Goal: Transaction & Acquisition: Purchase product/service

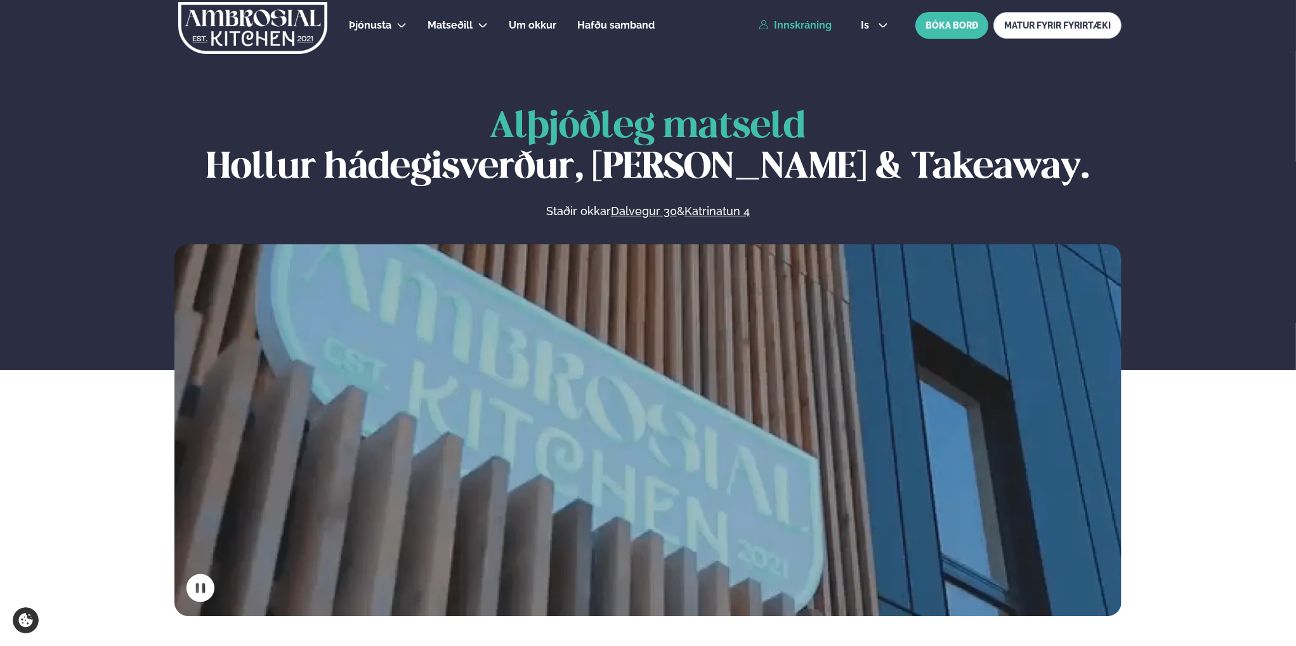
click at [820, 28] on link "Innskráning" at bounding box center [795, 25] width 73 height 11
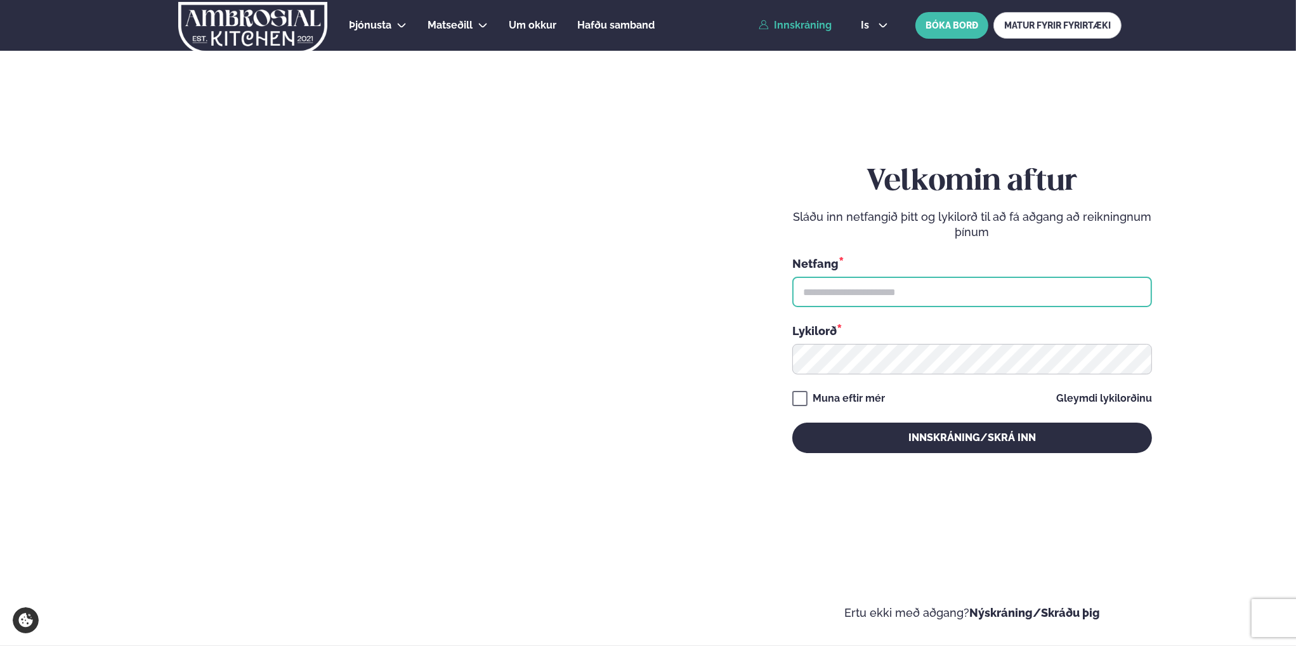
type input "**********"
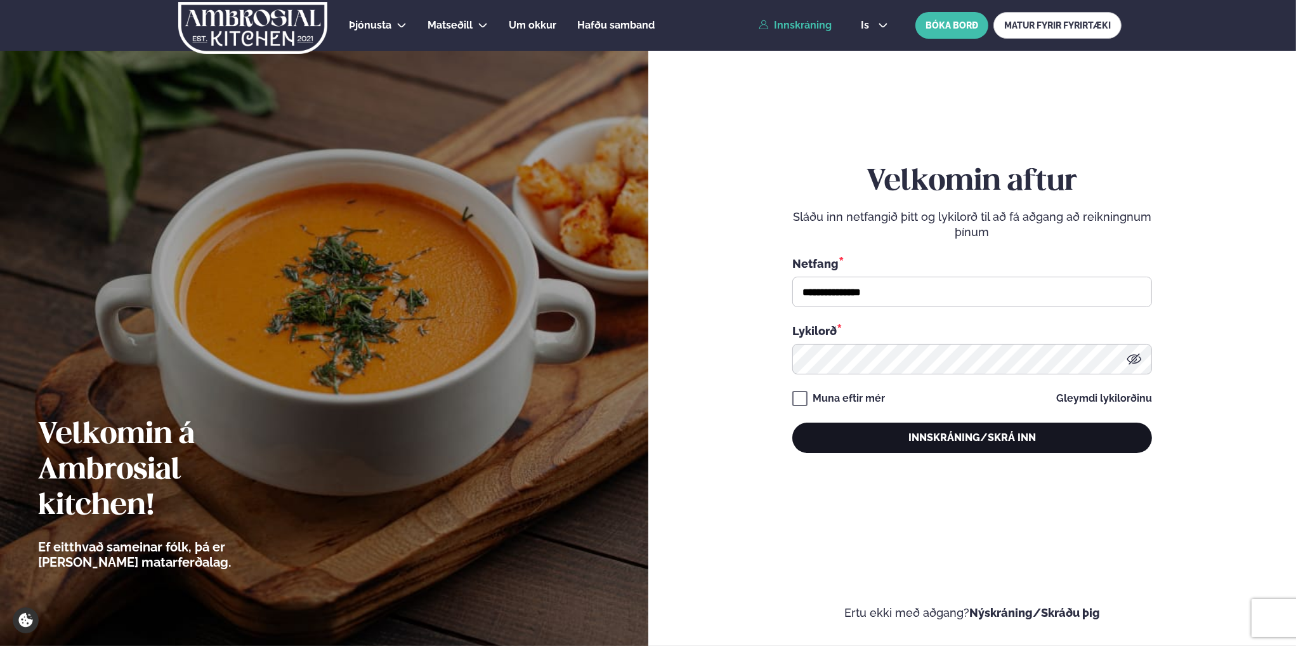
click at [1019, 430] on button "Innskráning/Skrá inn" at bounding box center [972, 438] width 360 height 30
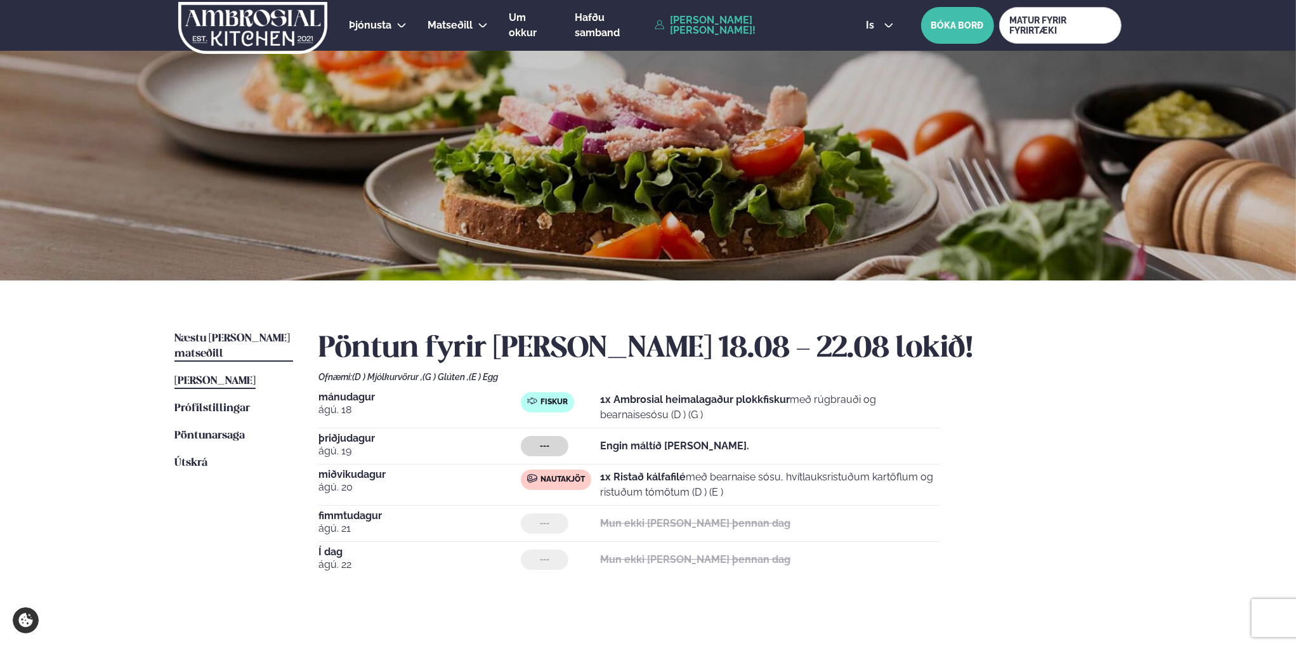
click at [247, 339] on span "Næstu [PERSON_NAME] matseðill" at bounding box center [231, 346] width 115 height 26
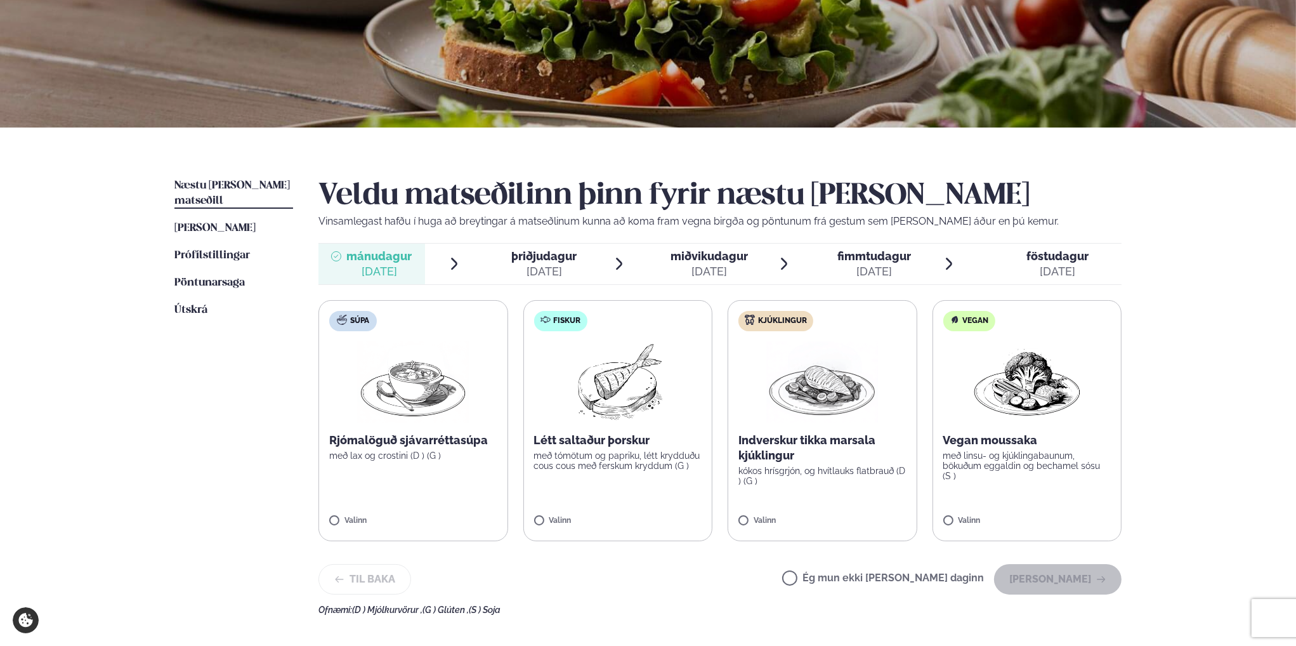
scroll to position [190, 0]
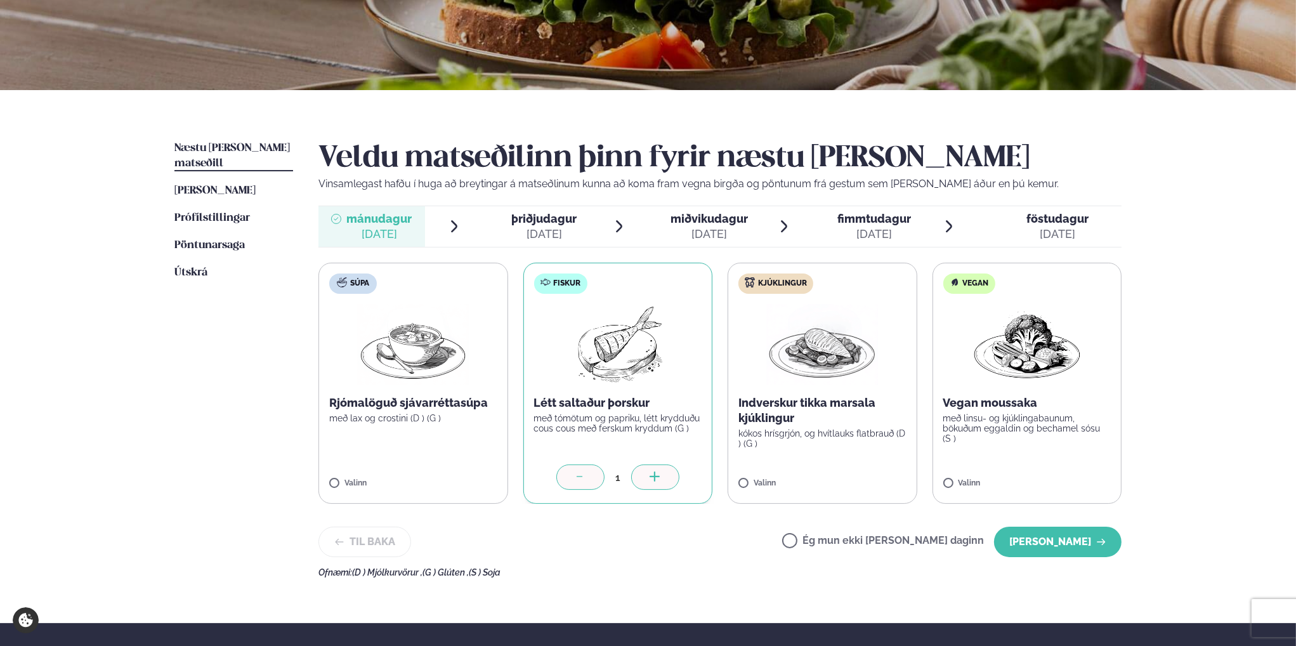
click at [711, 216] on span "miðvikudagur" at bounding box center [709, 218] width 77 height 13
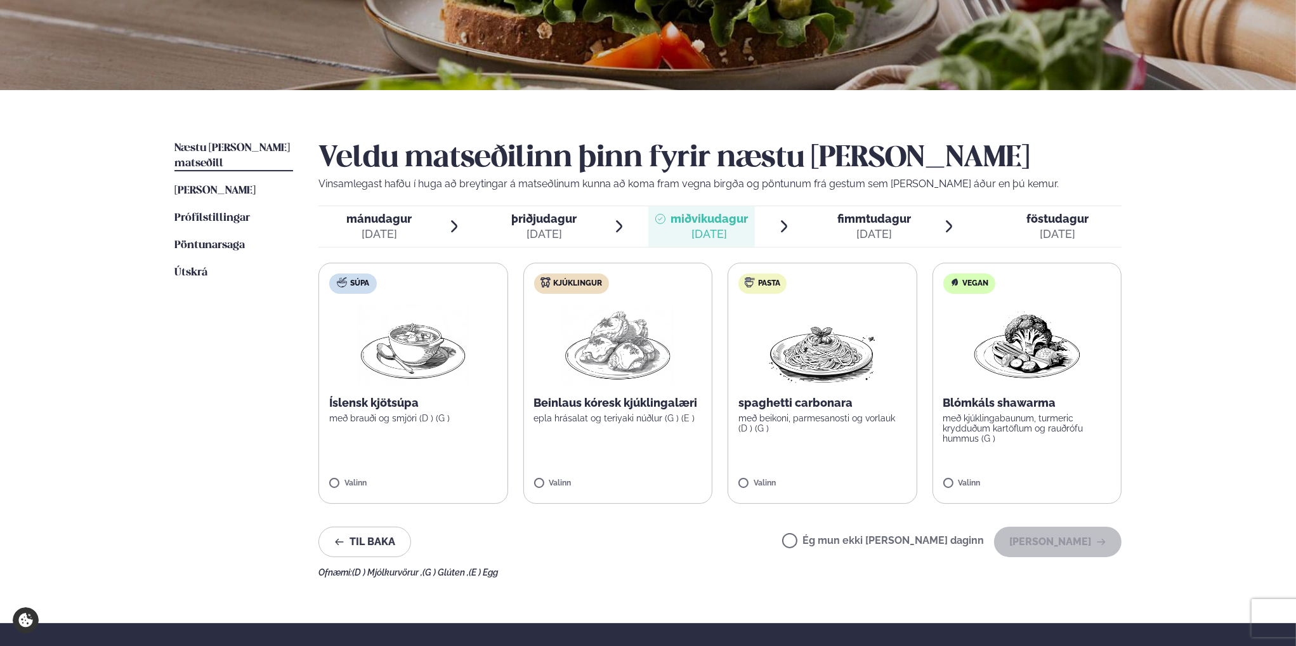
click at [373, 218] on span "mánudagur" at bounding box center [378, 218] width 65 height 13
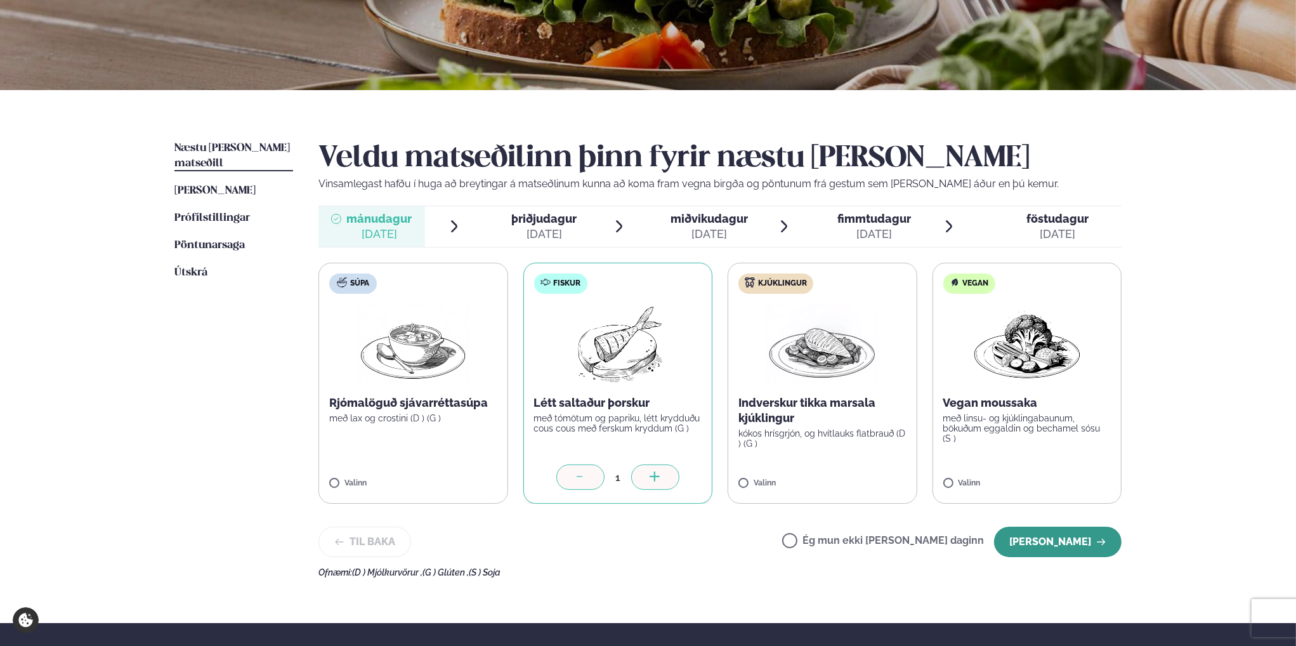
click at [1072, 539] on button "[PERSON_NAME]" at bounding box center [1058, 542] width 128 height 30
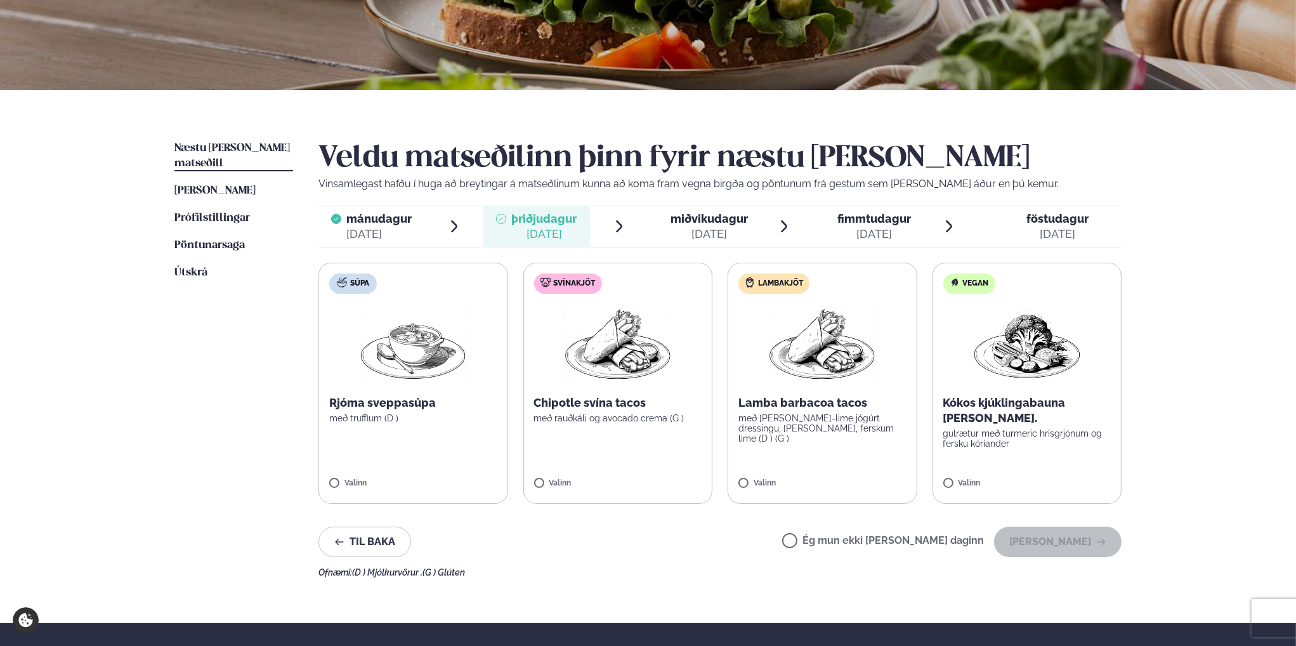
click at [388, 229] on div "[DATE]" at bounding box center [378, 233] width 65 height 15
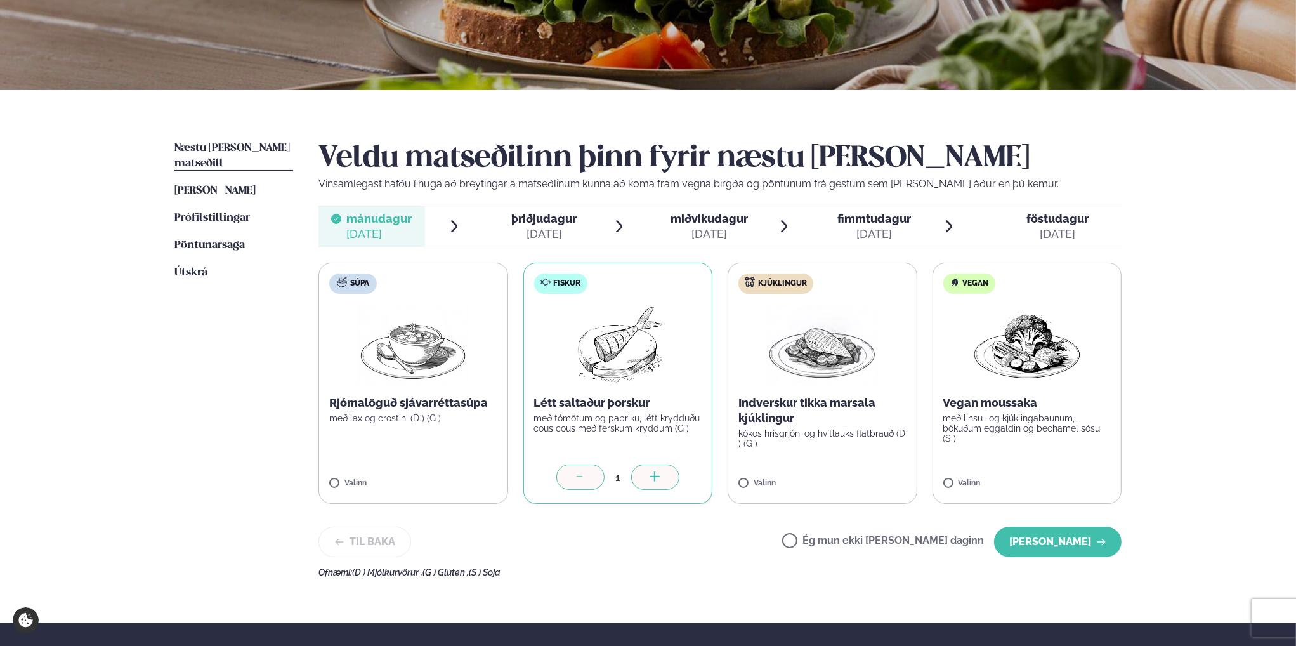
click at [694, 230] on div "[DATE]" at bounding box center [709, 233] width 77 height 15
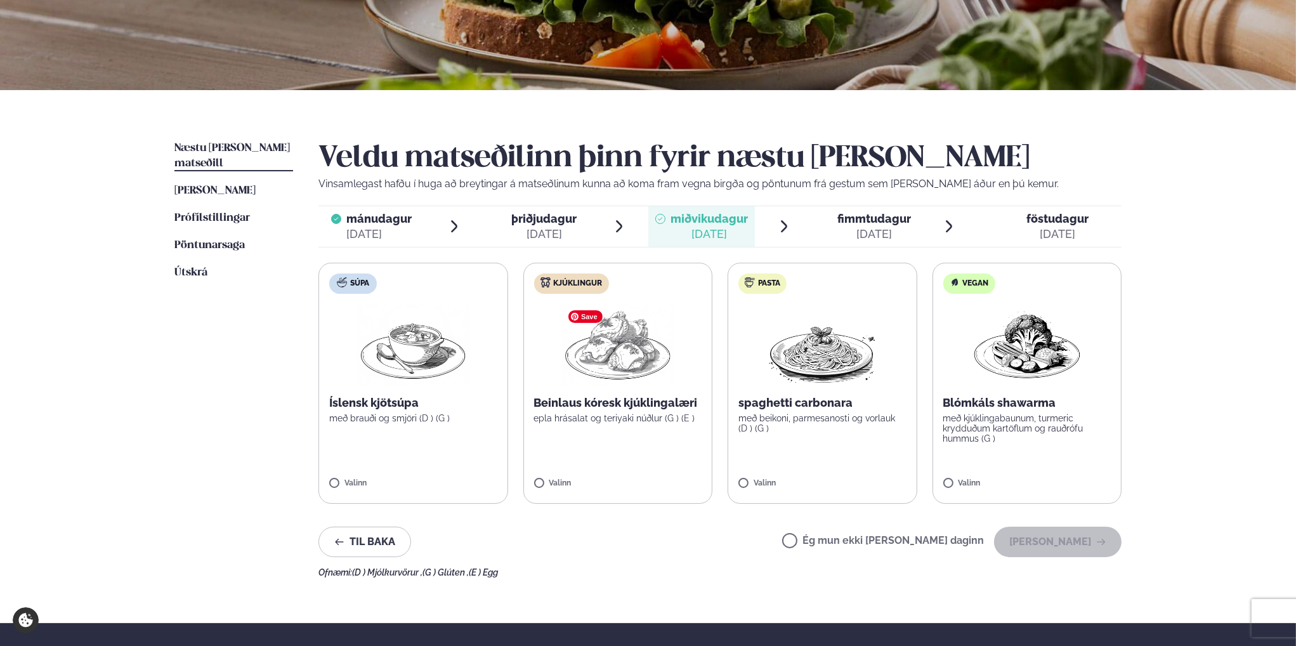
click at [616, 360] on img at bounding box center [618, 344] width 112 height 81
click at [1066, 551] on button "[PERSON_NAME]" at bounding box center [1058, 542] width 128 height 30
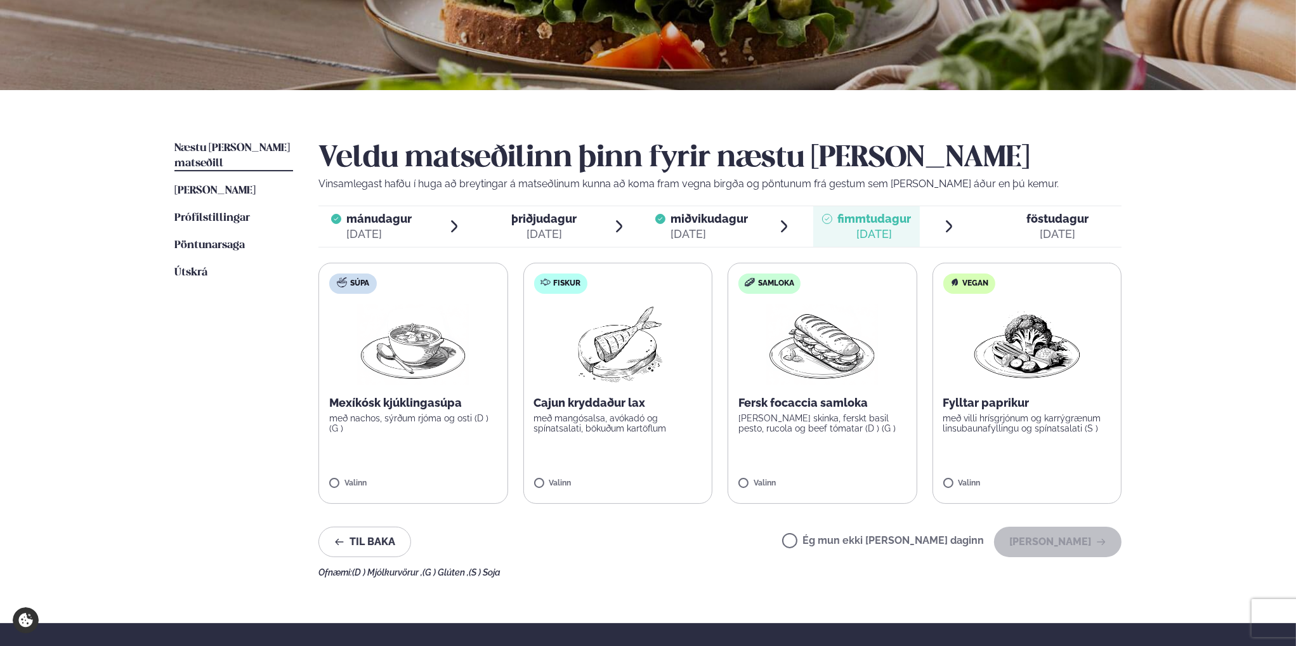
click at [856, 541] on label "Ég mun ekki [PERSON_NAME] daginn" at bounding box center [883, 541] width 202 height 13
click at [1042, 540] on button "[PERSON_NAME]" at bounding box center [1058, 542] width 128 height 30
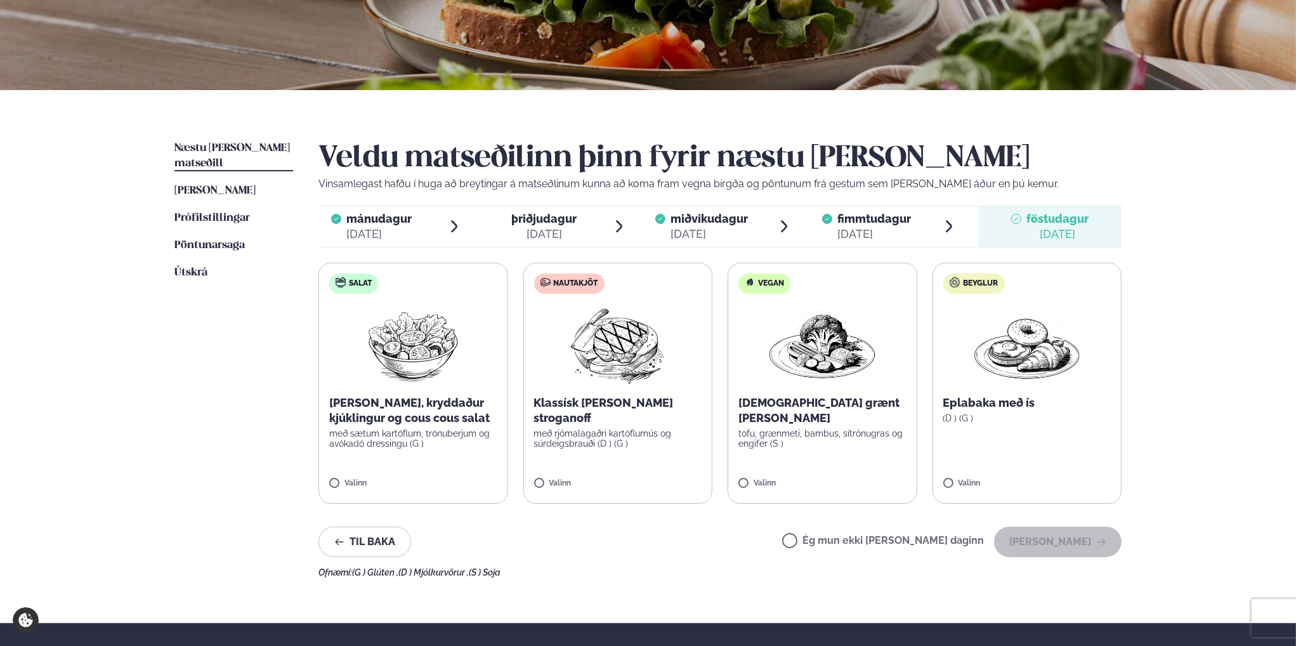
click at [834, 541] on label "Ég mun ekki [PERSON_NAME] daginn" at bounding box center [883, 541] width 202 height 13
click at [1066, 545] on button "[PERSON_NAME]" at bounding box center [1058, 542] width 128 height 30
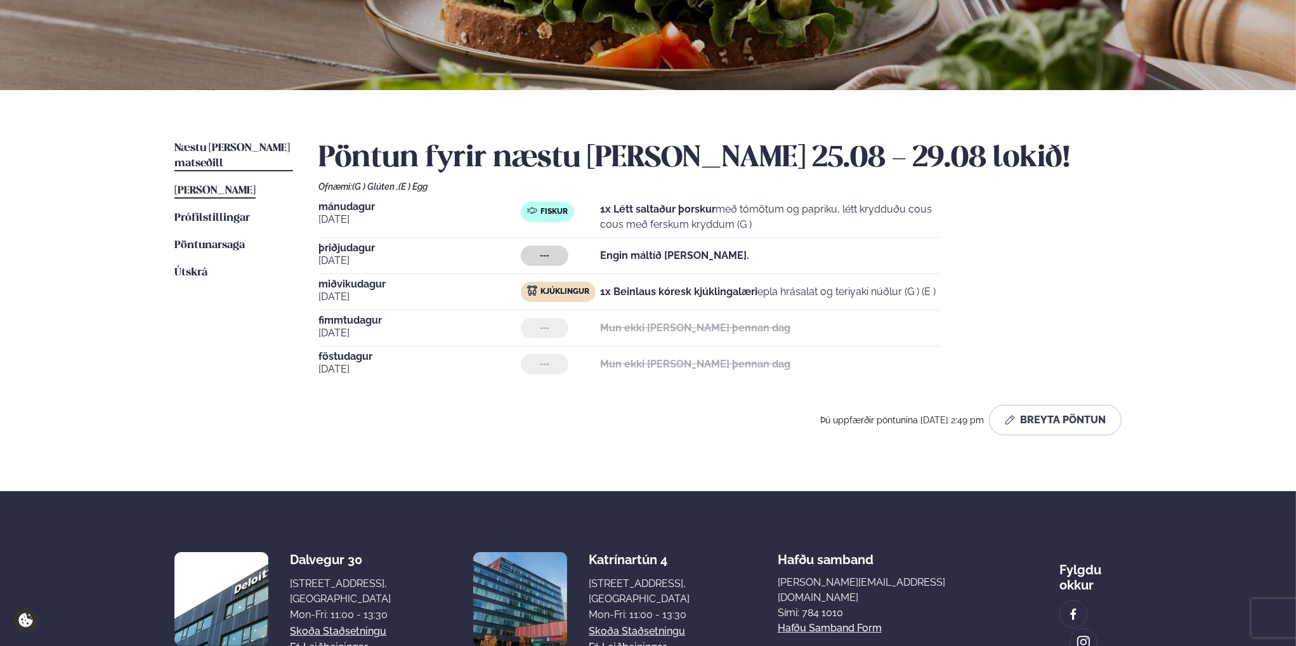
click at [233, 185] on span "[PERSON_NAME]" at bounding box center [214, 190] width 81 height 11
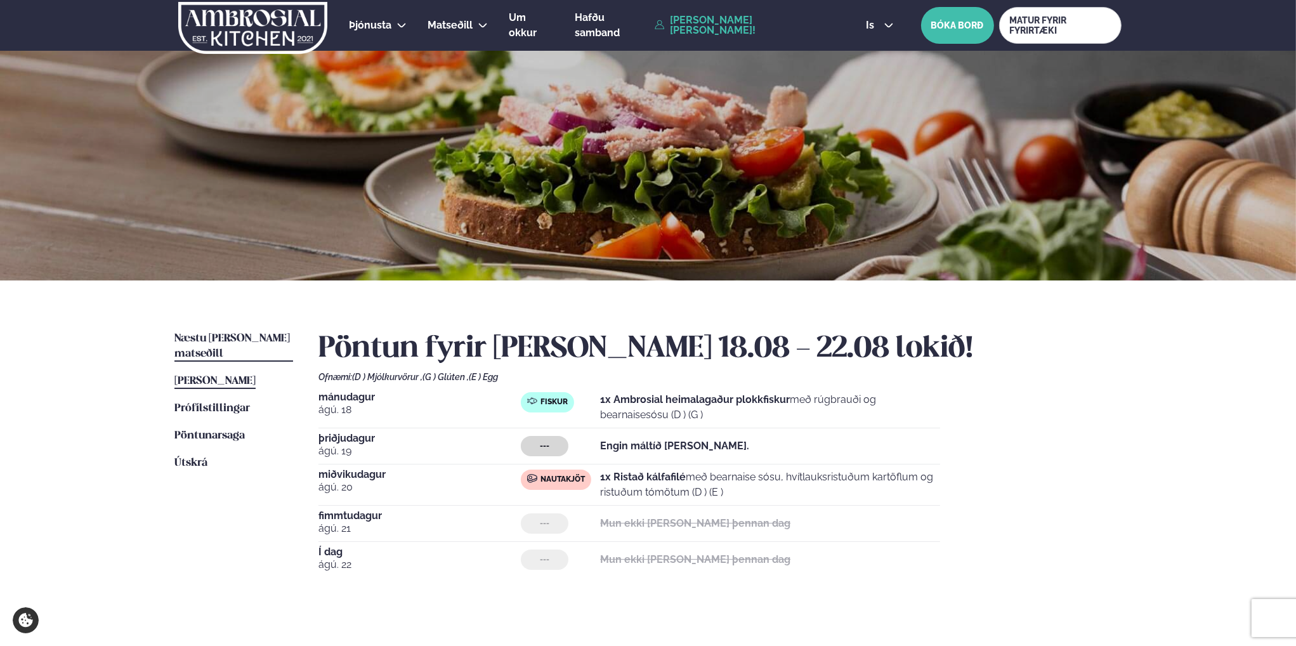
click at [271, 338] on span "Næstu [PERSON_NAME] matseðill" at bounding box center [231, 346] width 115 height 26
